Goal: Task Accomplishment & Management: Manage account settings

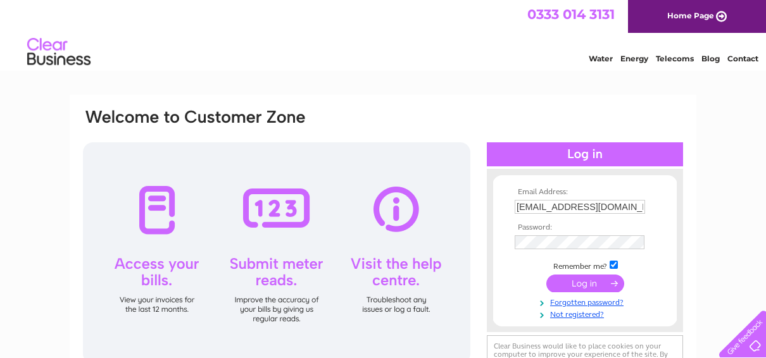
click at [579, 283] on input "submit" at bounding box center [585, 284] width 78 height 18
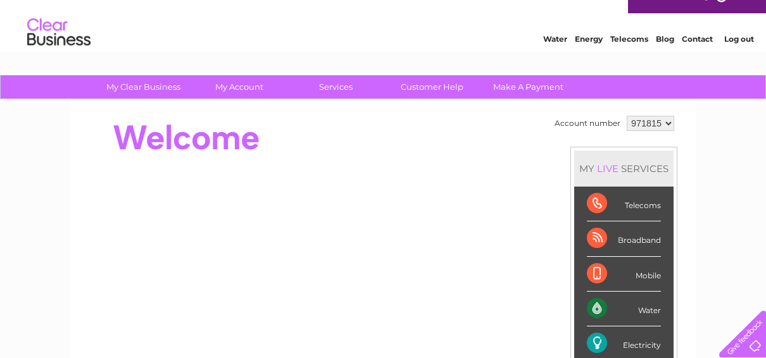
scroll to position [19, 0]
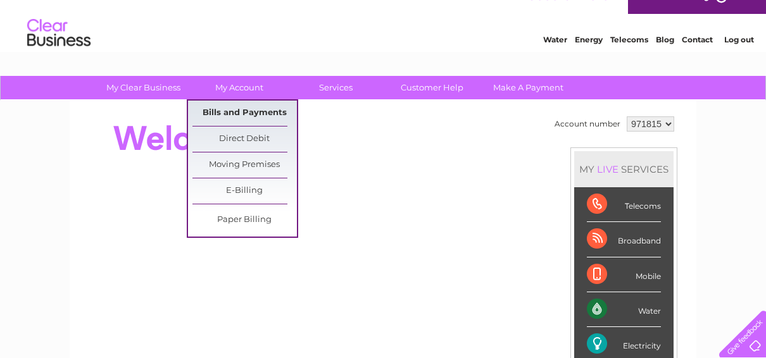
click at [244, 108] on link "Bills and Payments" at bounding box center [244, 113] width 104 height 25
click at [240, 114] on link "Bills and Payments" at bounding box center [244, 113] width 104 height 25
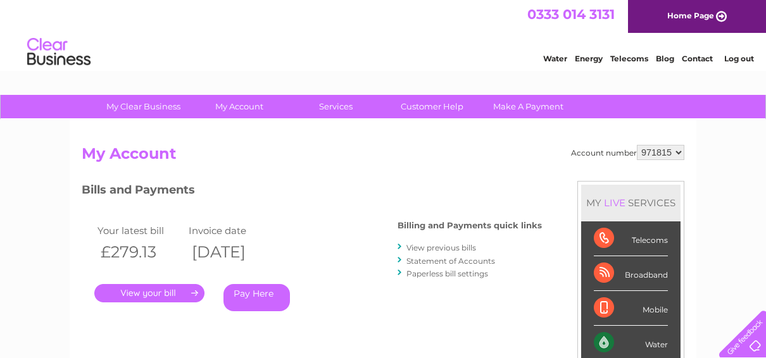
click at [446, 246] on link "View previous bills" at bounding box center [441, 247] width 70 height 9
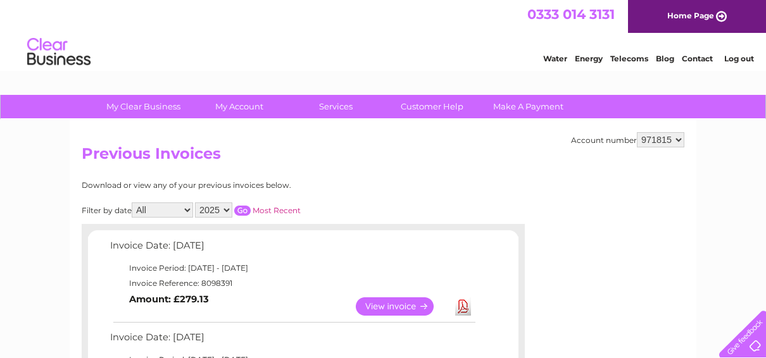
click at [225, 210] on select "2025 2024 2023 2022" at bounding box center [213, 210] width 37 height 15
select select "2024"
click at [196, 203] on select "2025 2024 2023 2022" at bounding box center [213, 210] width 37 height 15
click at [242, 209] on input "button" at bounding box center [242, 211] width 16 height 10
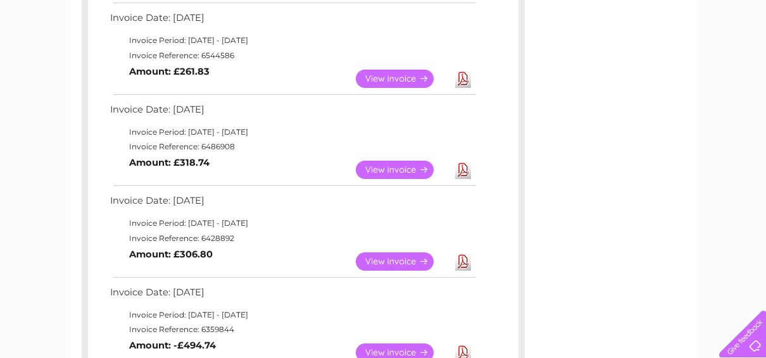
scroll to position [870, 0]
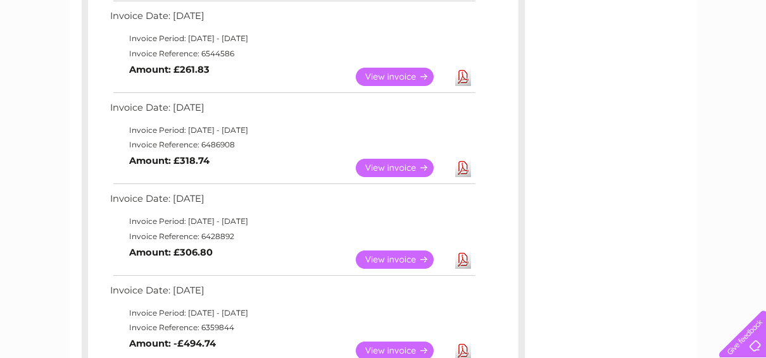
click at [390, 258] on link "View" at bounding box center [402, 260] width 93 height 18
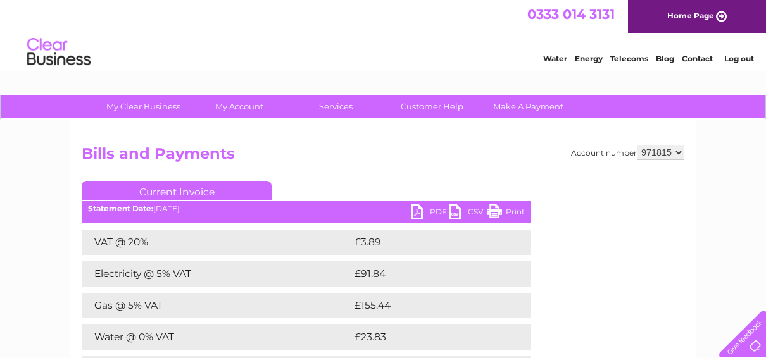
click at [433, 212] on link "PDF" at bounding box center [430, 213] width 38 height 18
click at [682, 153] on select "971815" at bounding box center [660, 152] width 47 height 15
click at [638, 145] on select "971815" at bounding box center [660, 152] width 47 height 15
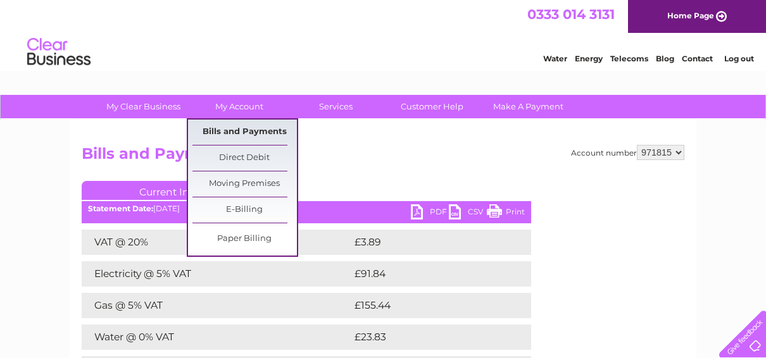
click at [241, 130] on link "Bills and Payments" at bounding box center [244, 132] width 104 height 25
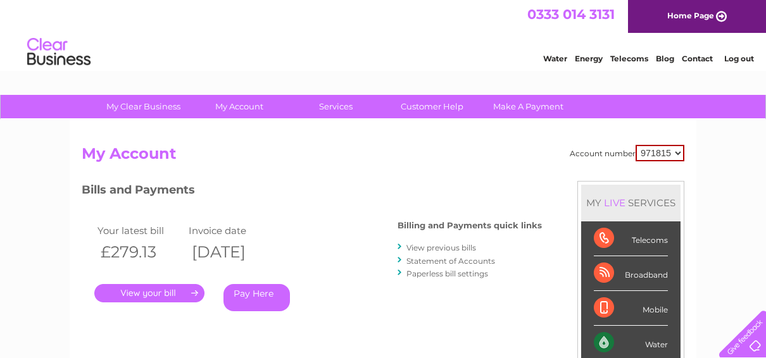
click at [454, 247] on link "View previous bills" at bounding box center [441, 247] width 70 height 9
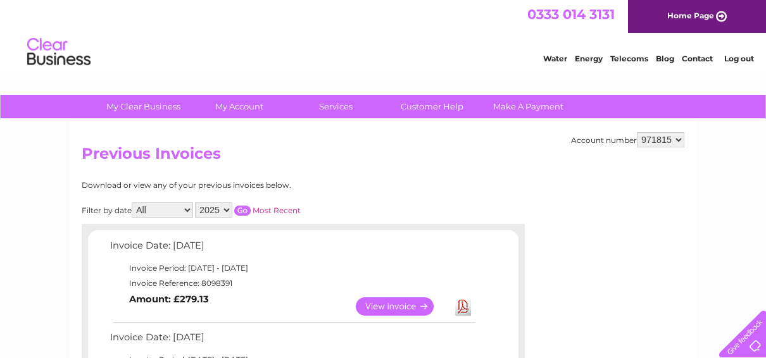
click at [230, 211] on select "2025 2024 2023 2022" at bounding box center [213, 210] width 37 height 15
select select "2024"
click at [196, 203] on select "2025 2024 2023 2022" at bounding box center [213, 210] width 37 height 15
click at [241, 210] on input "button" at bounding box center [242, 211] width 16 height 10
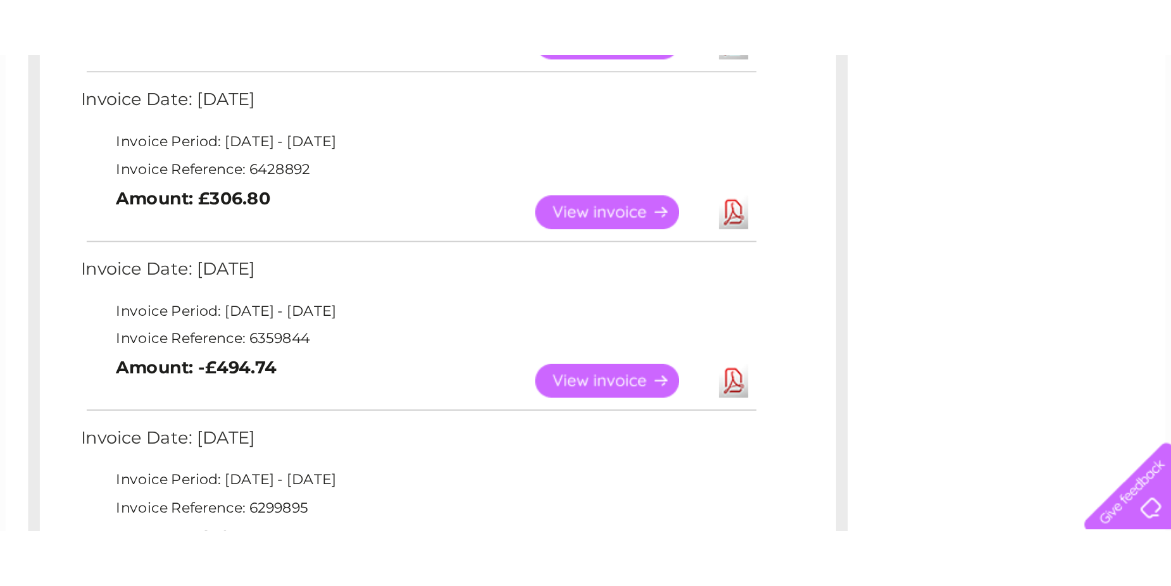
scroll to position [1033, 0]
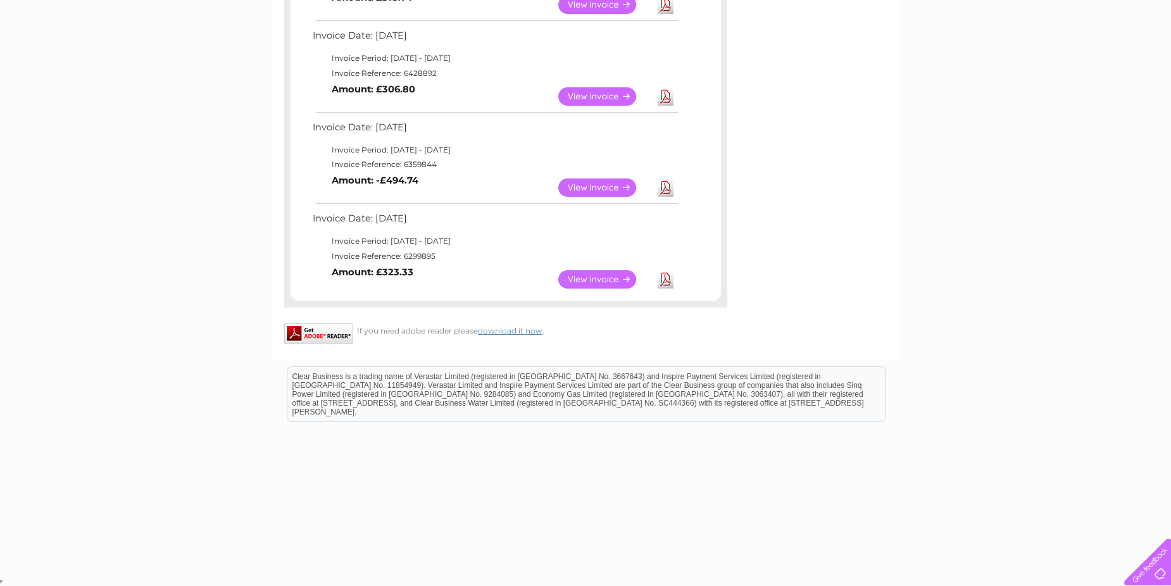
click at [595, 278] on link "View" at bounding box center [604, 279] width 93 height 18
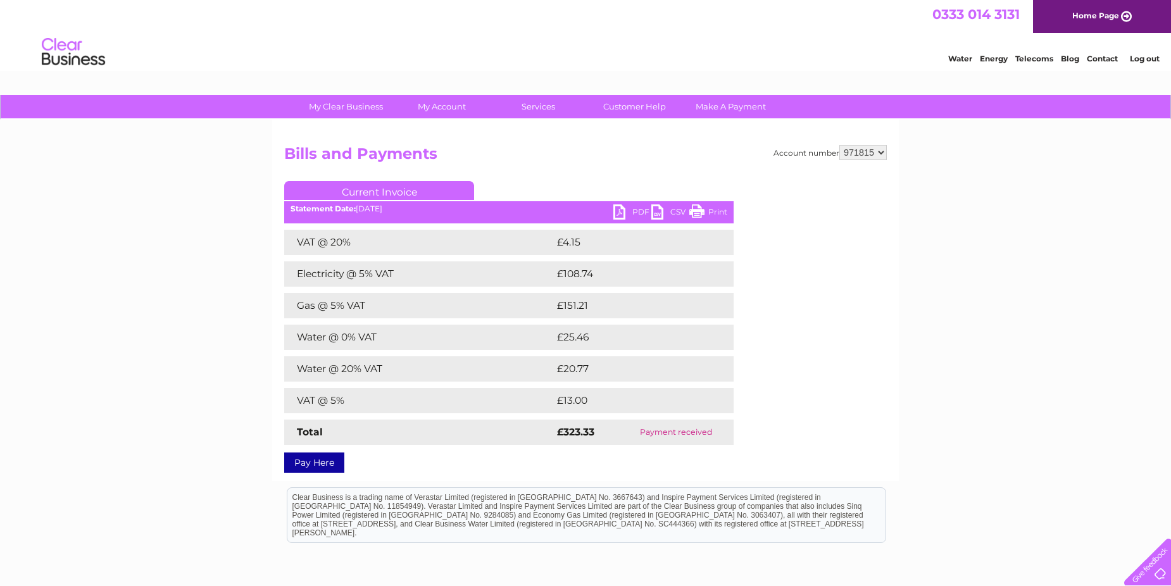
click at [638, 213] on link "PDF" at bounding box center [632, 213] width 38 height 18
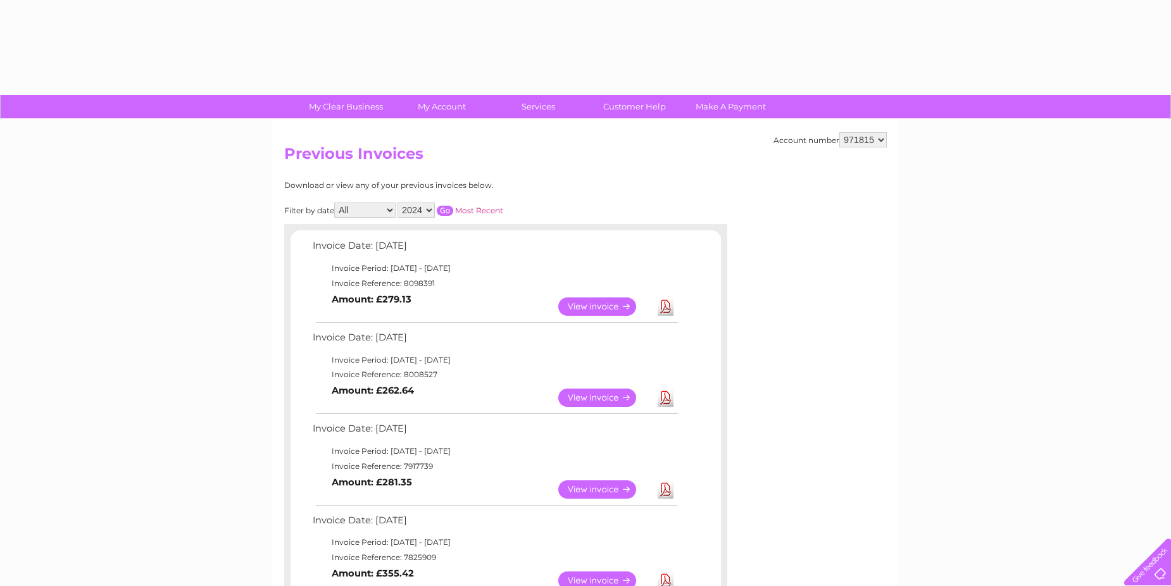
select select "2024"
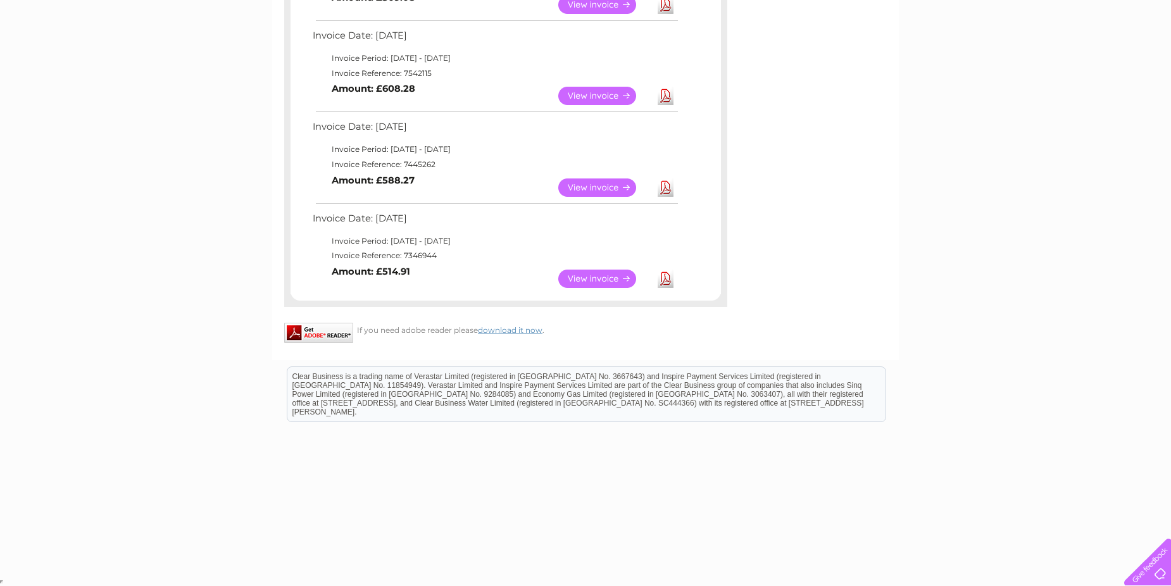
click at [587, 189] on link "View" at bounding box center [604, 188] width 93 height 18
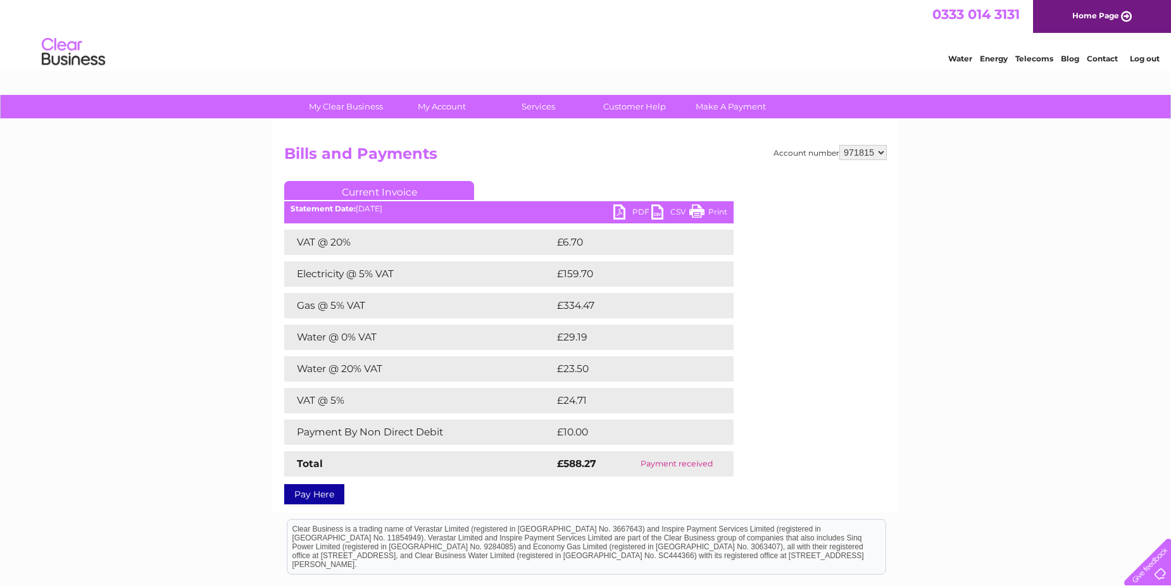
click at [634, 212] on link "PDF" at bounding box center [632, 213] width 38 height 18
